Goal: Transaction & Acquisition: Purchase product/service

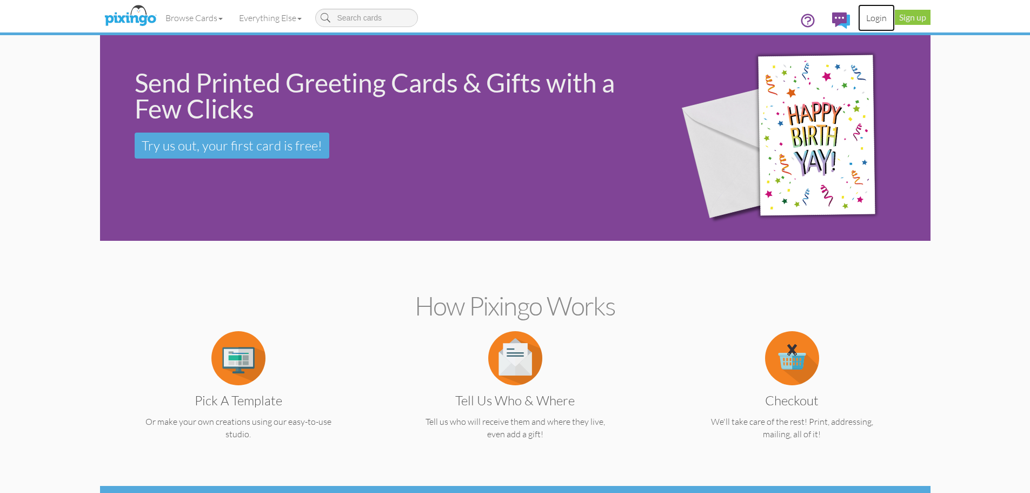
click at [872, 19] on link "Login" at bounding box center [876, 17] width 37 height 27
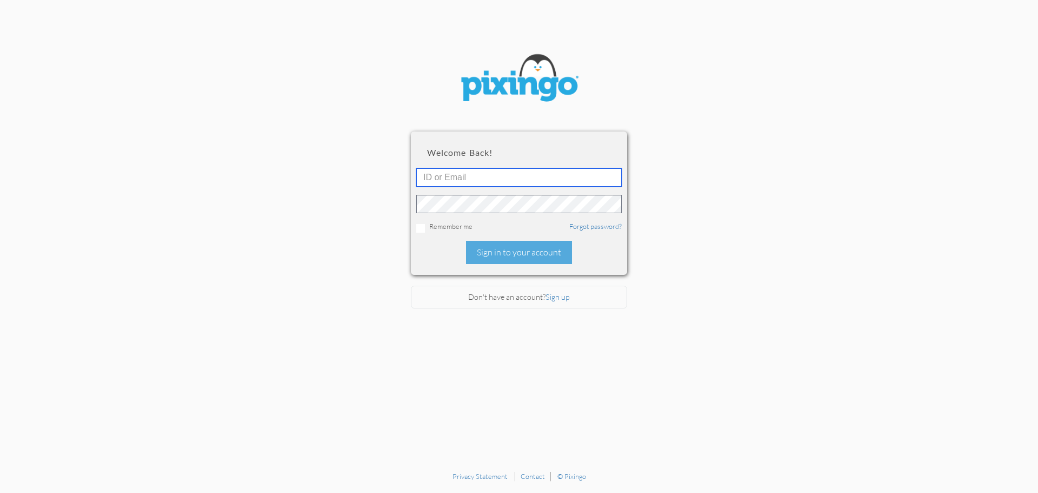
type input "6042"
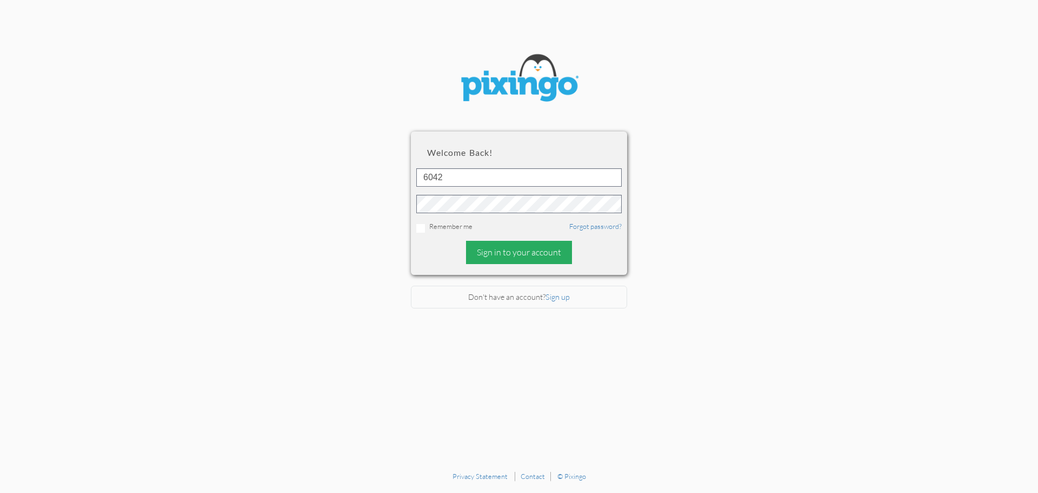
click at [509, 252] on div "Sign in to your account" at bounding box center [519, 252] width 106 height 23
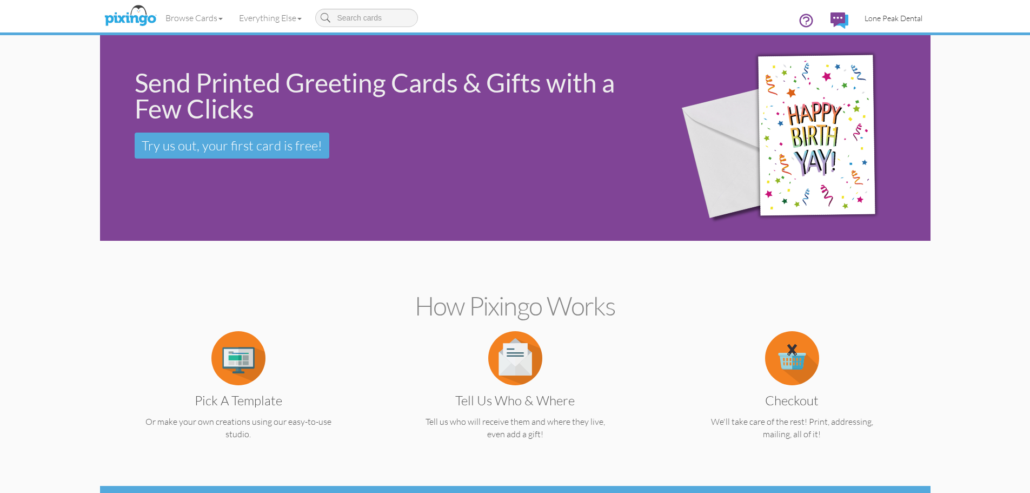
click at [893, 15] on span "Lone Peak Dental" at bounding box center [894, 18] width 58 height 9
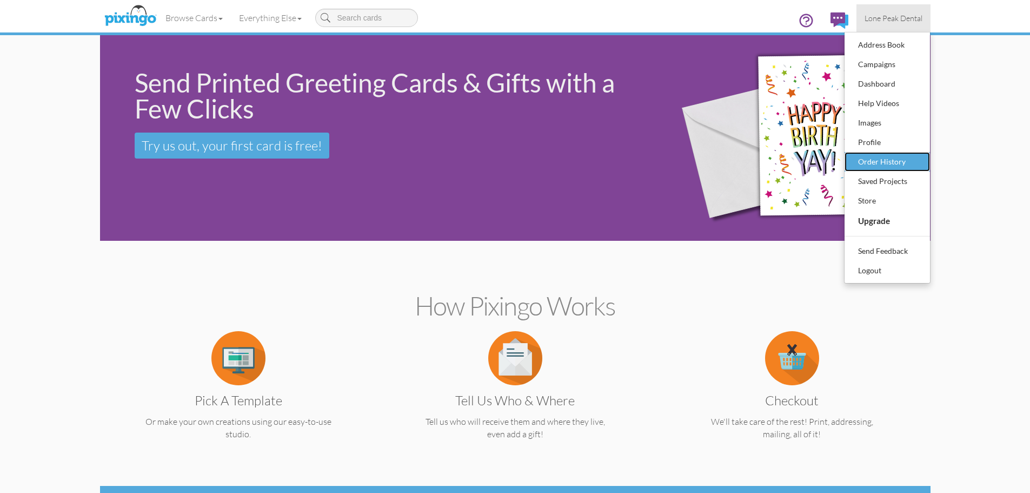
click at [873, 158] on div "Order History" at bounding box center [887, 162] width 64 height 16
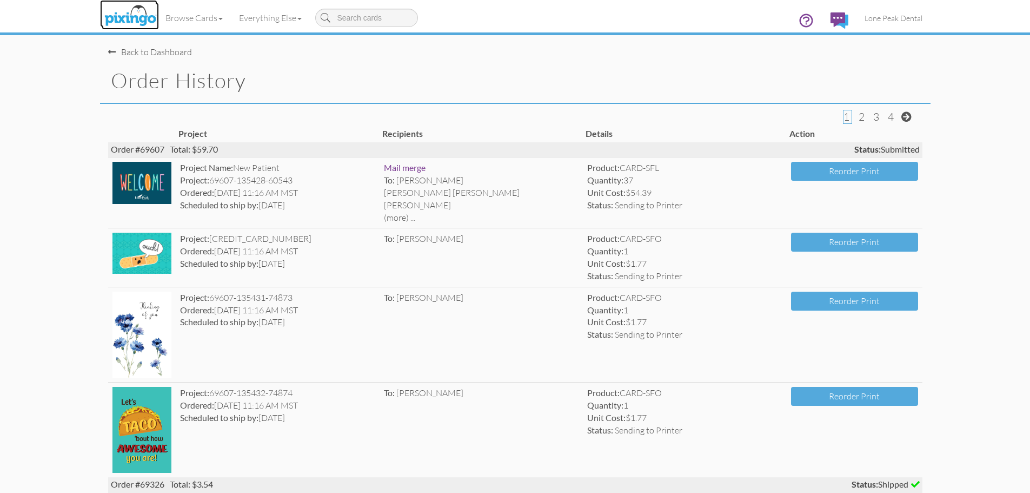
click at [125, 17] on img at bounding box center [130, 16] width 57 height 27
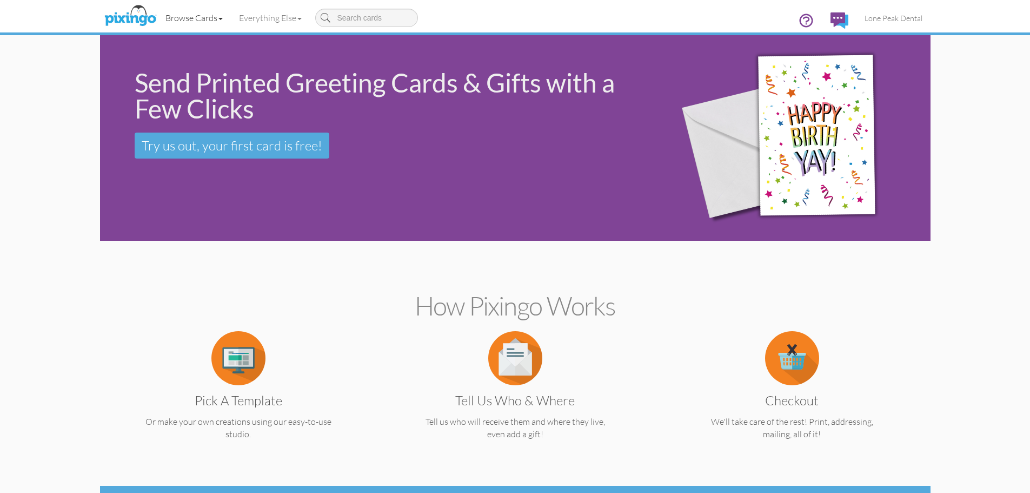
click at [191, 16] on link "Browse Cards" at bounding box center [194, 17] width 74 height 27
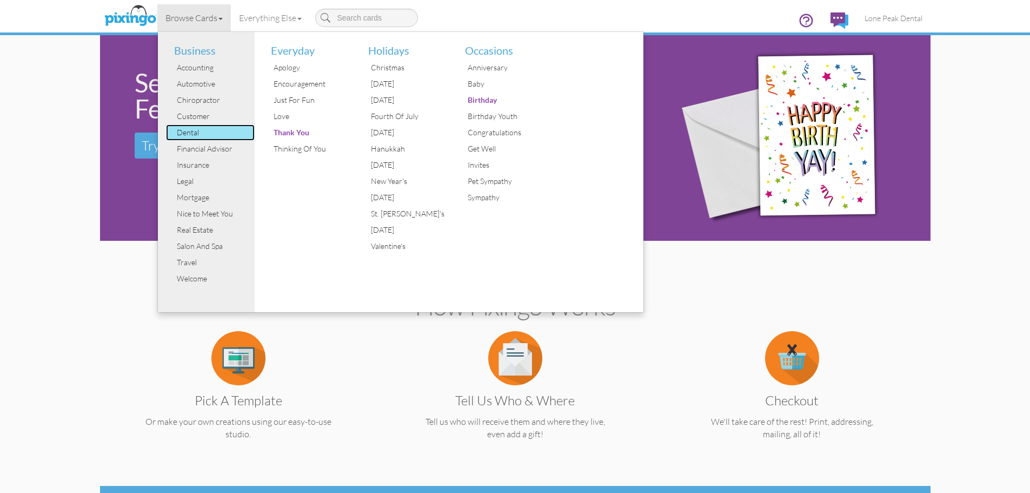
click at [193, 134] on div "Dental" at bounding box center [214, 132] width 81 height 16
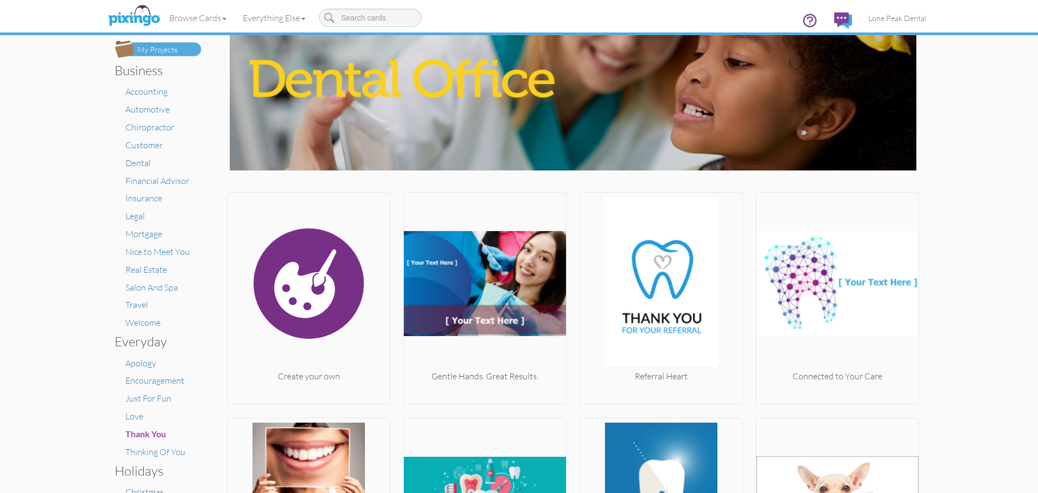
scroll to position [108, 0]
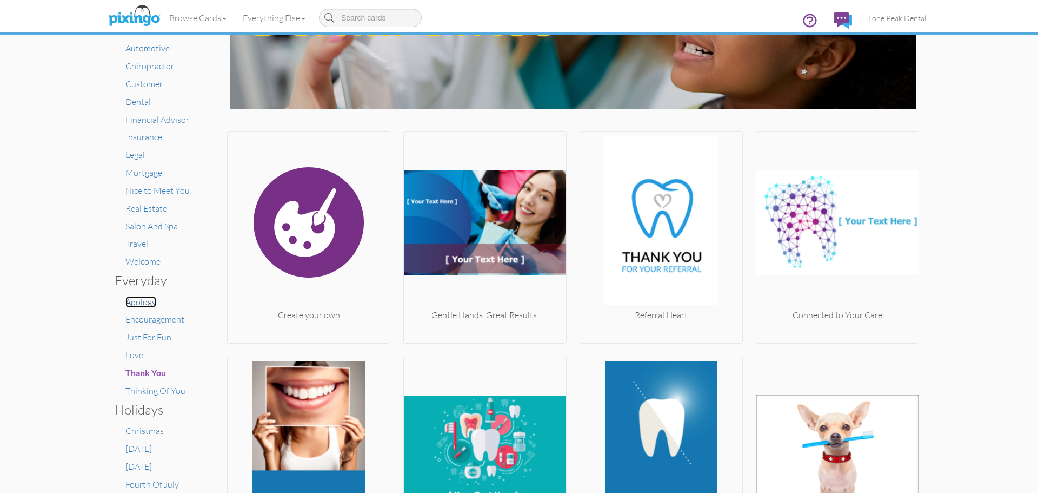
click at [138, 300] on span "Apology" at bounding box center [140, 301] width 31 height 11
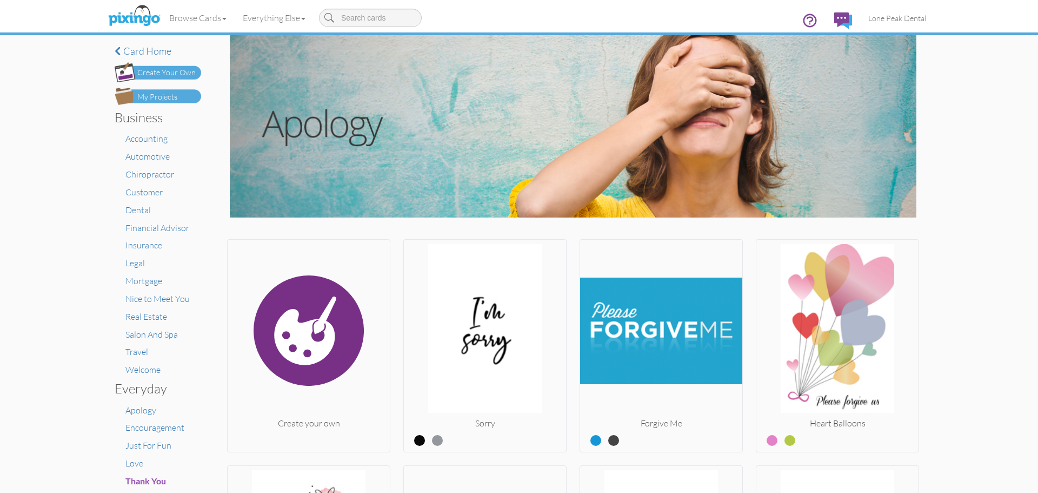
click at [151, 70] on div "Create Your Own" at bounding box center [166, 72] width 58 height 11
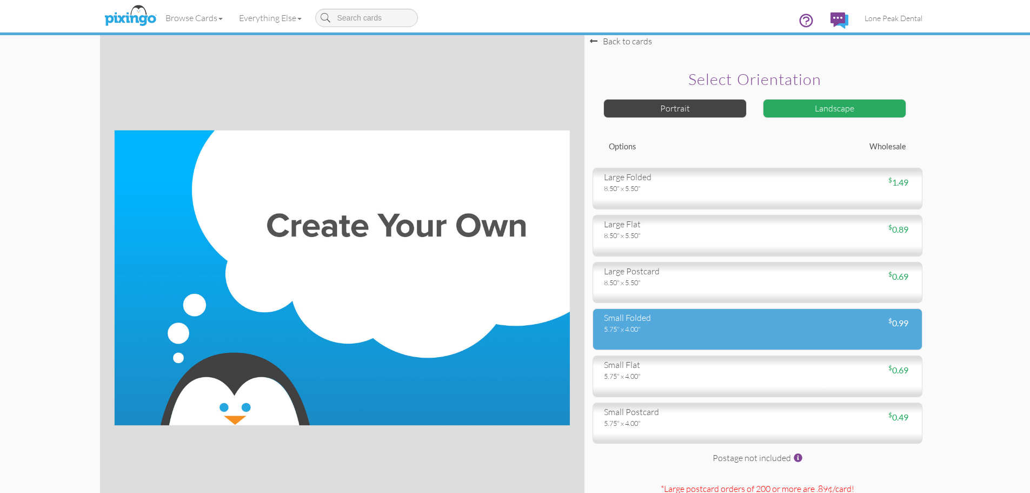
click at [668, 337] on div "small folded 5.75" x 4.00" $ 0.99" at bounding box center [758, 329] width 330 height 42
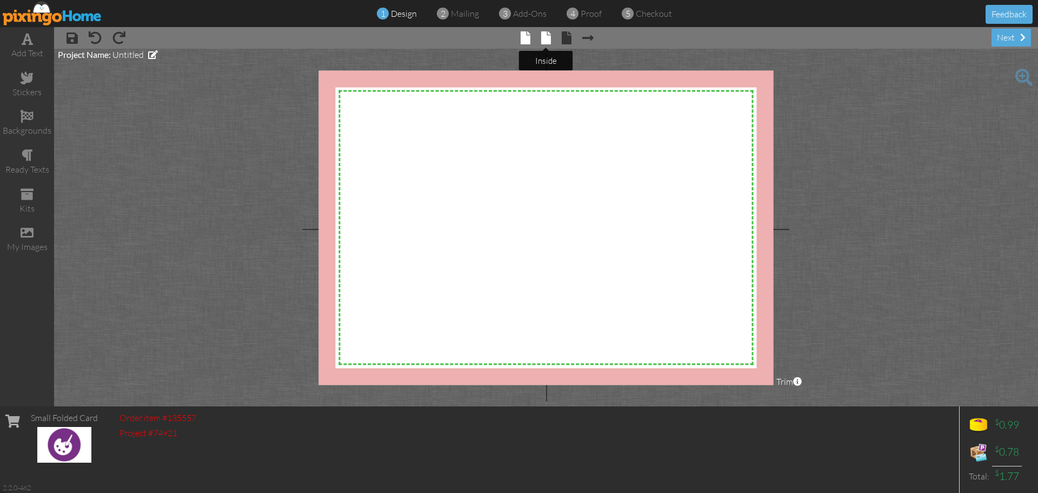
click at [542, 36] on span at bounding box center [546, 37] width 10 height 13
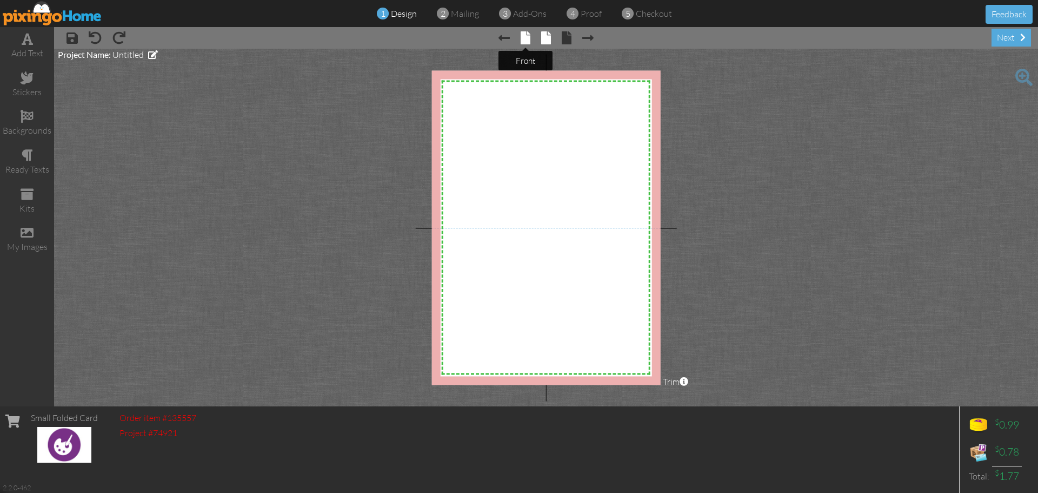
click at [526, 37] on span at bounding box center [526, 37] width 10 height 13
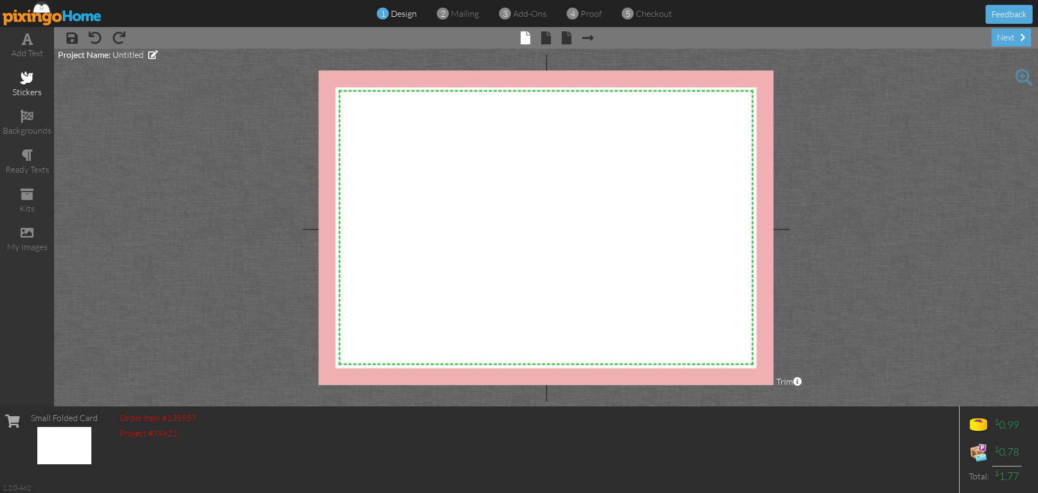
click at [27, 75] on span at bounding box center [27, 77] width 13 height 13
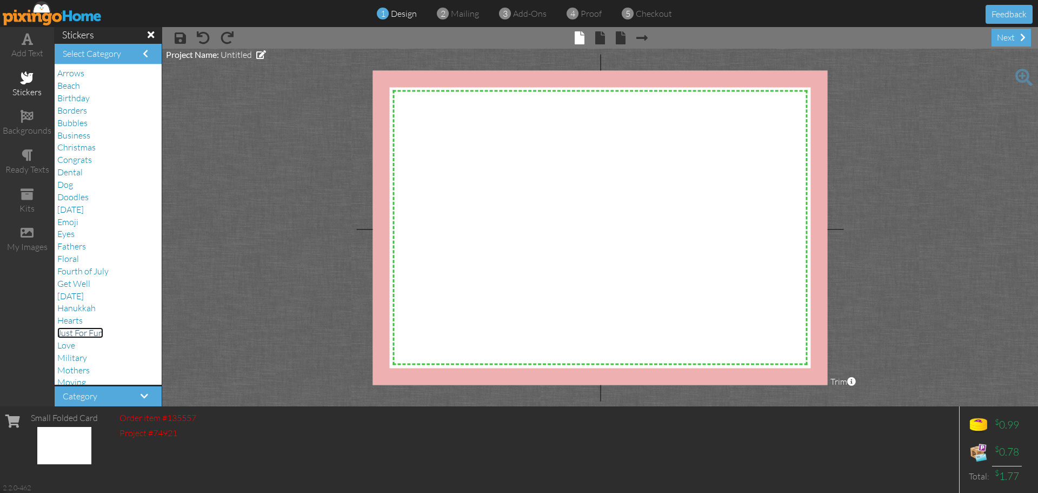
click at [83, 335] on span "Just For Fun" at bounding box center [80, 332] width 46 height 11
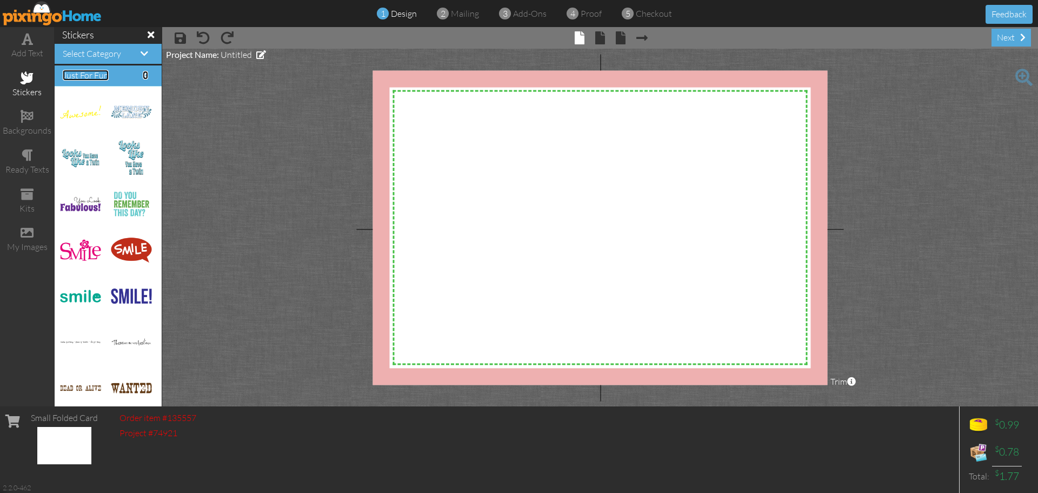
click at [102, 77] on span "Just For Fun" at bounding box center [86, 75] width 46 height 11
click at [143, 76] on span at bounding box center [145, 75] width 5 height 9
click at [143, 73] on span at bounding box center [145, 75] width 5 height 9
click at [141, 52] on span at bounding box center [145, 53] width 8 height 9
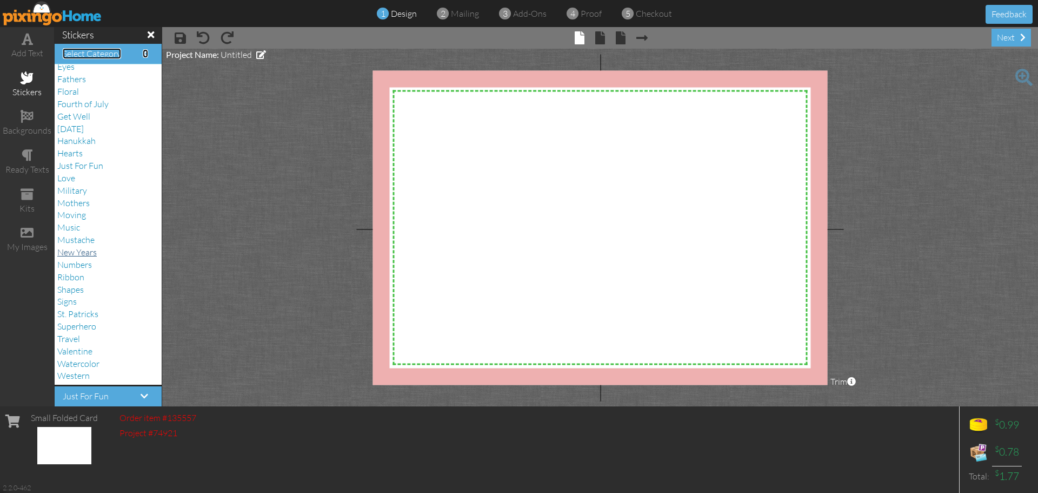
scroll to position [1, 0]
click at [90, 324] on span "Superhero" at bounding box center [76, 325] width 39 height 11
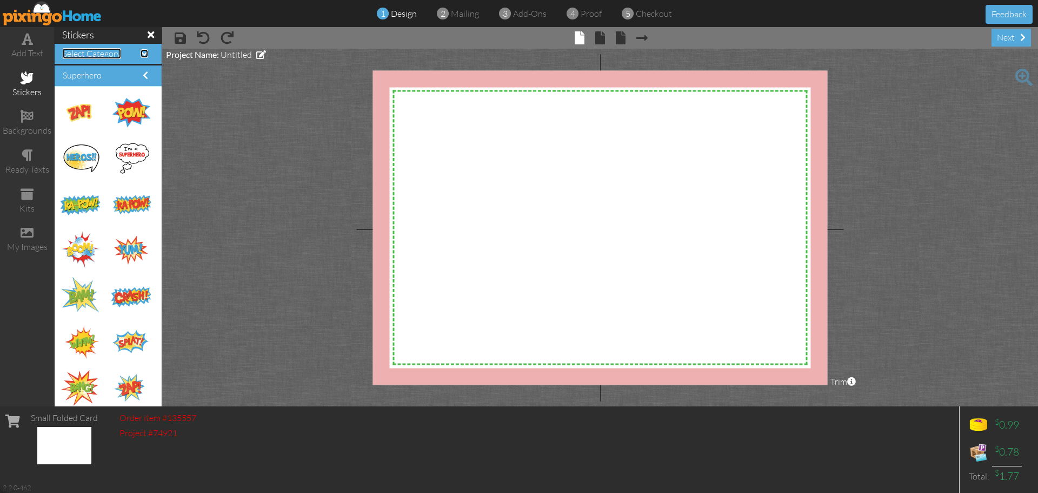
click at [141, 52] on span at bounding box center [145, 53] width 8 height 9
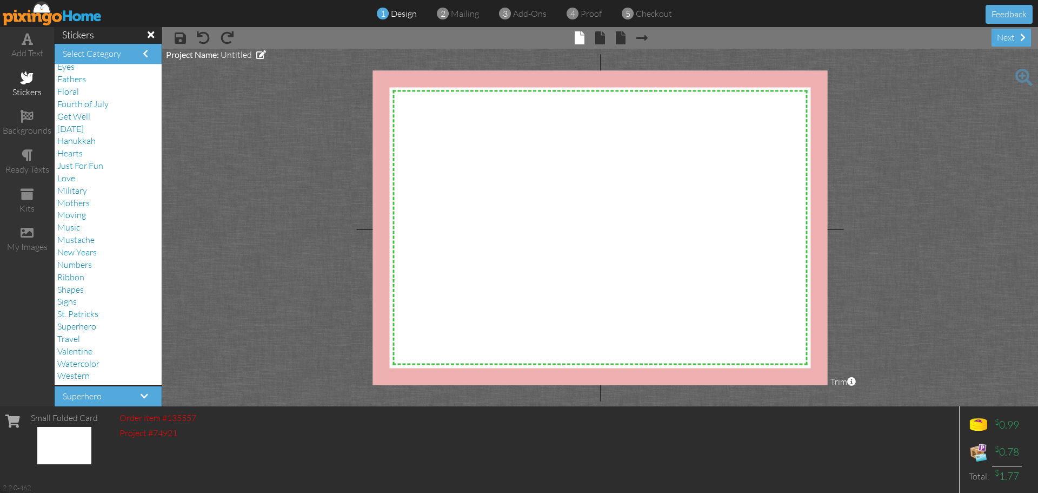
click at [148, 39] on span at bounding box center [151, 35] width 6 height 10
